Goal: Book appointment/travel/reservation

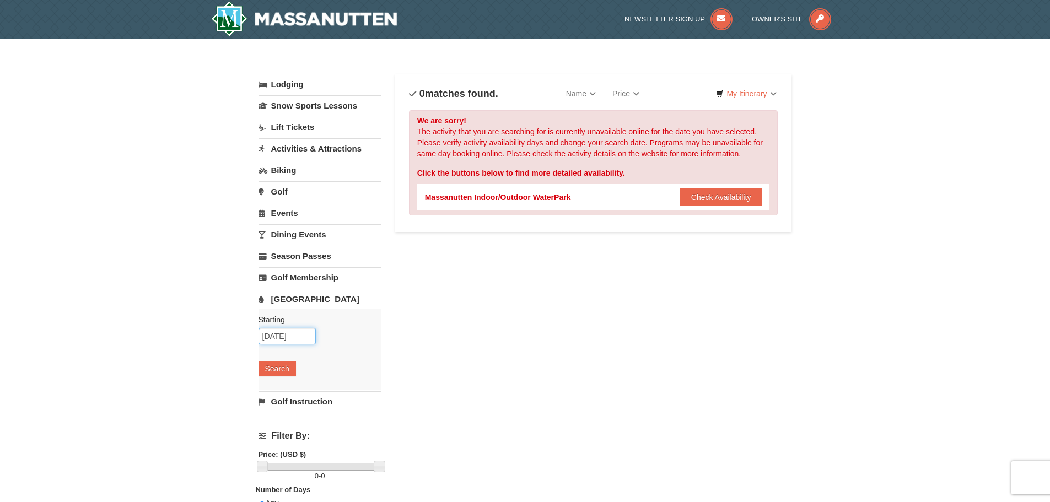
click at [276, 336] on input "[DATE]" at bounding box center [286, 336] width 57 height 17
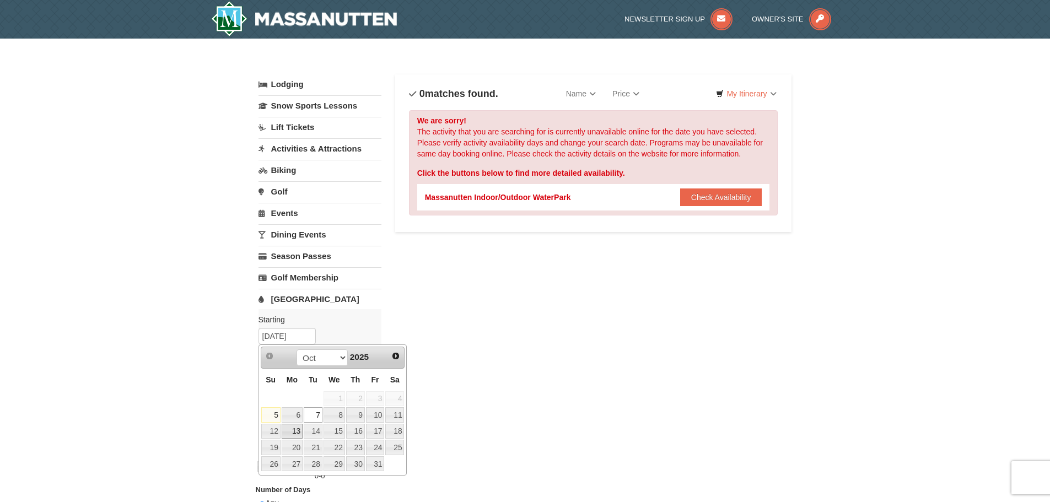
click at [294, 430] on link "13" at bounding box center [292, 431] width 21 height 15
type input "10/13/2025"
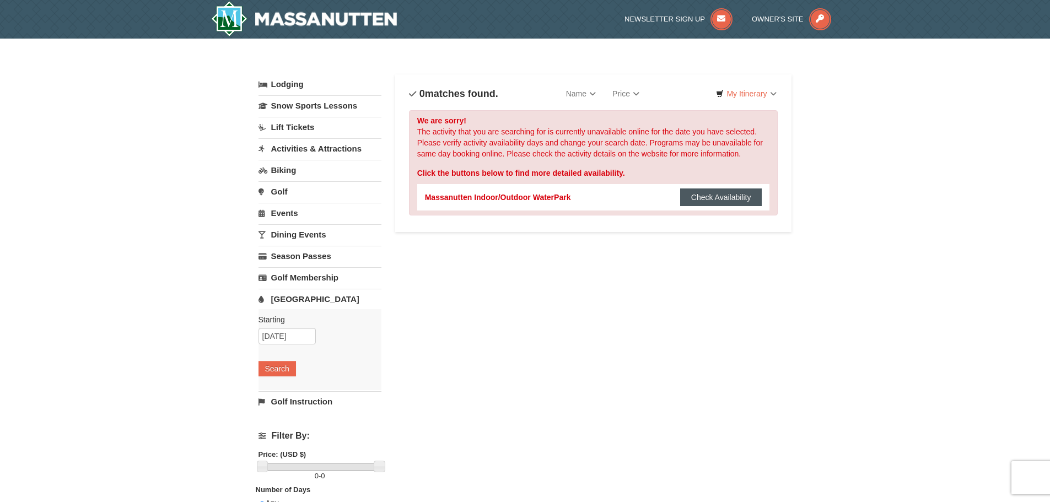
click at [705, 197] on button "Check Availability" at bounding box center [721, 197] width 82 height 18
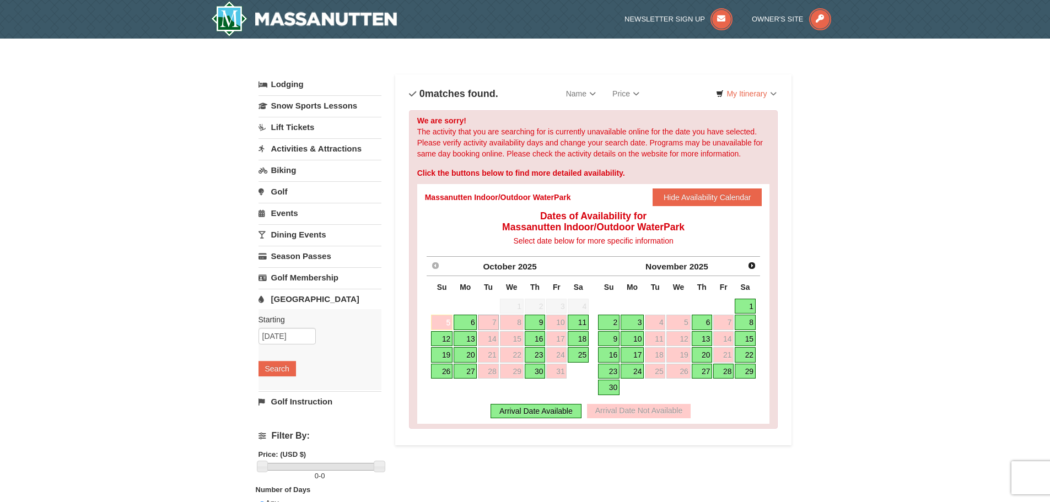
click at [467, 338] on link "13" at bounding box center [465, 338] width 23 height 15
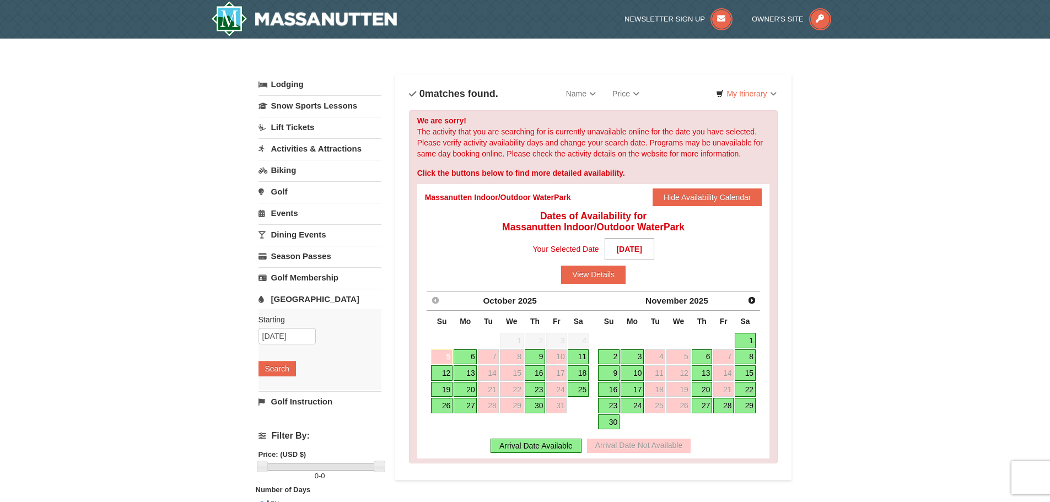
click at [467, 370] on link "13" at bounding box center [465, 372] width 23 height 15
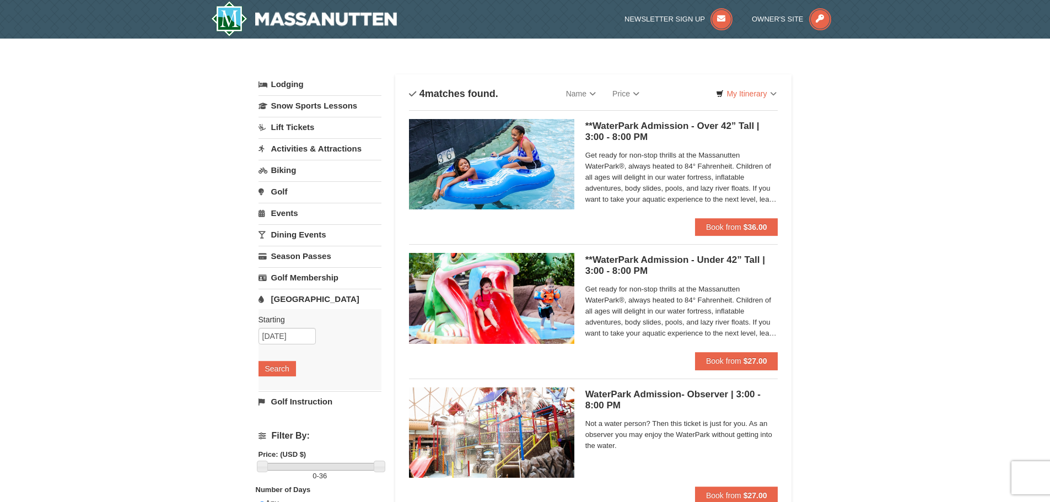
click at [625, 164] on span "Get ready for non-stop thrills at the Massanutten WaterPark®, always heated to …" at bounding box center [681, 177] width 193 height 55
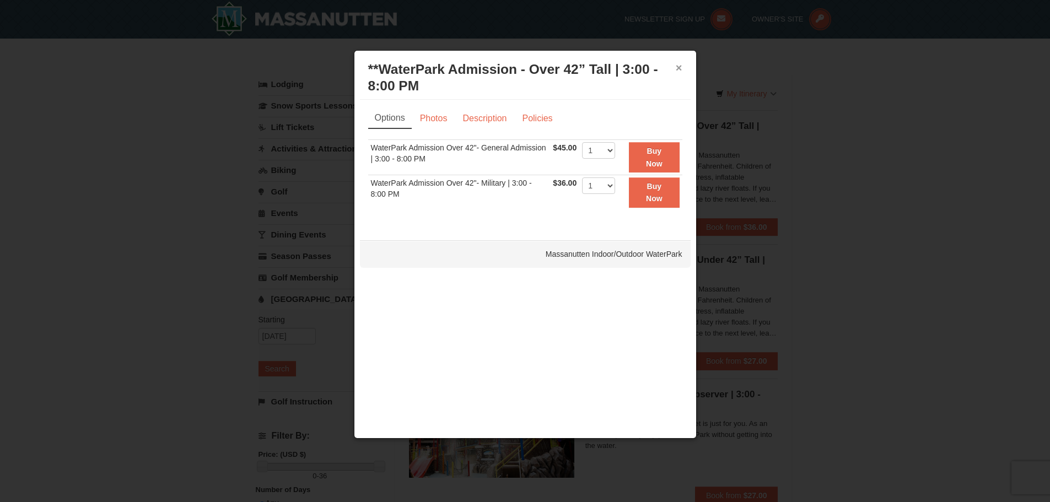
click at [681, 67] on button "×" at bounding box center [679, 67] width 7 height 11
